Goal: Task Accomplishment & Management: Manage account settings

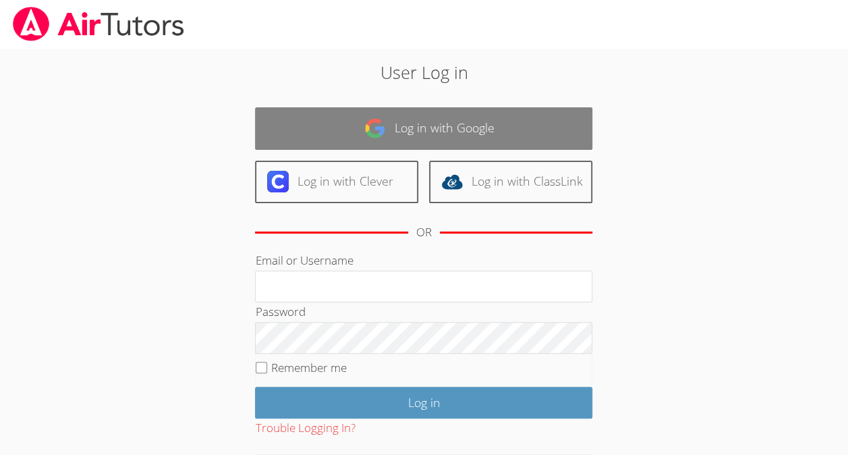
click at [473, 128] on link "Log in with Google" at bounding box center [423, 128] width 337 height 42
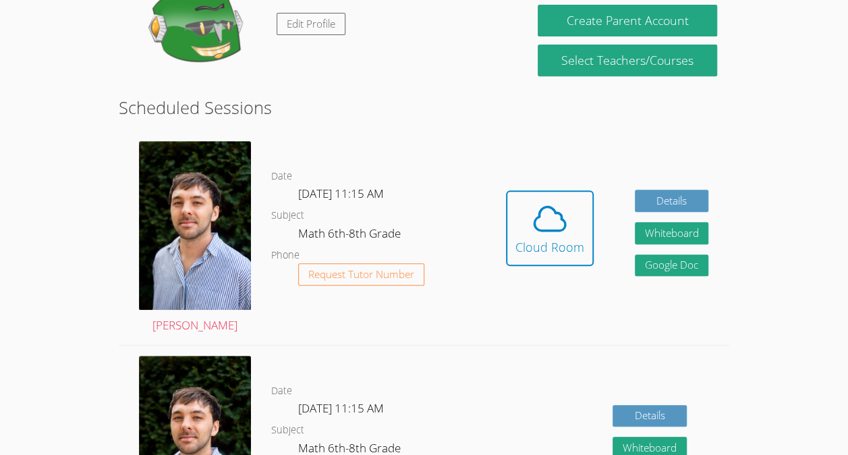
scroll to position [281, 0]
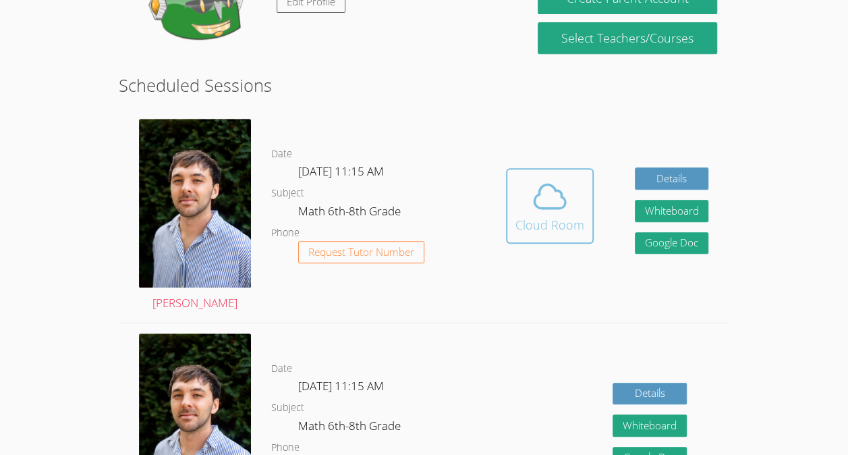
click at [567, 209] on icon at bounding box center [550, 196] width 38 height 38
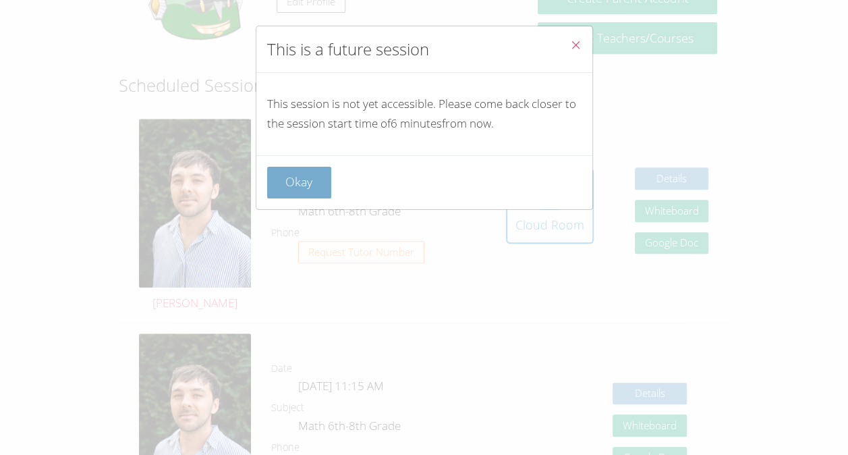
click at [297, 192] on button "Okay" at bounding box center [299, 183] width 65 height 32
